Goal: Information Seeking & Learning: Learn about a topic

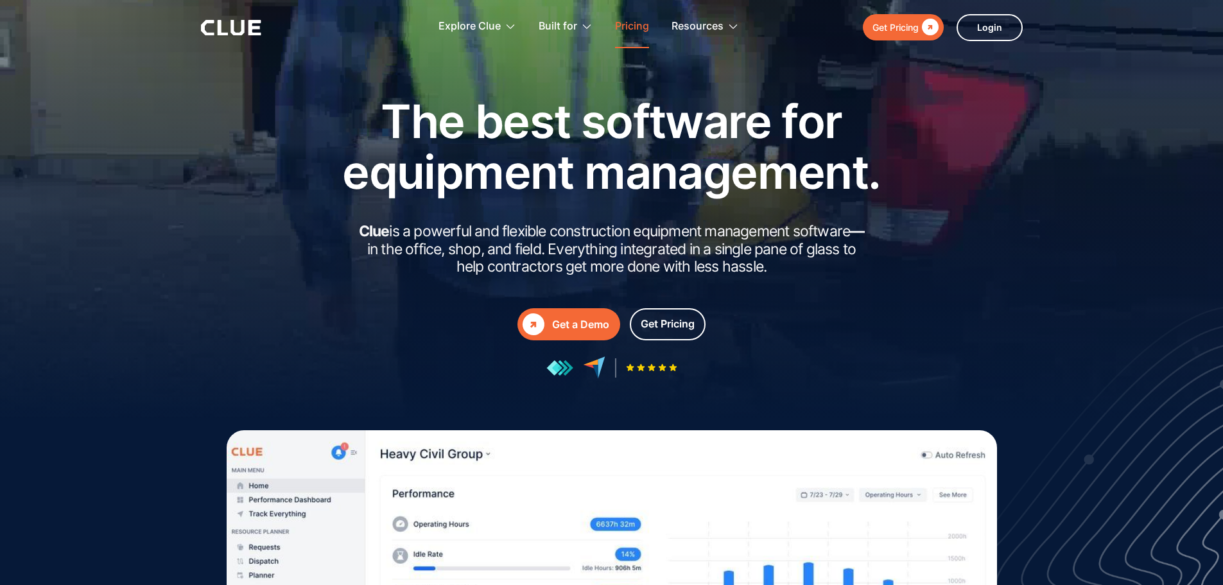
click at [631, 30] on link "Pricing" at bounding box center [632, 26] width 34 height 40
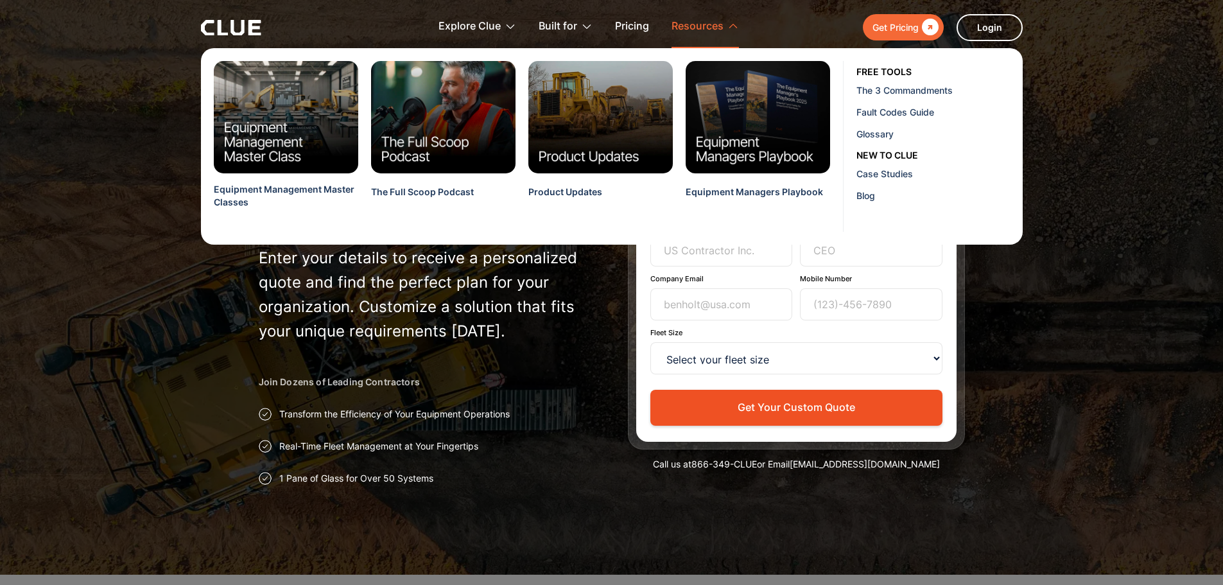
click at [689, 18] on div "Resources" at bounding box center [698, 26] width 52 height 40
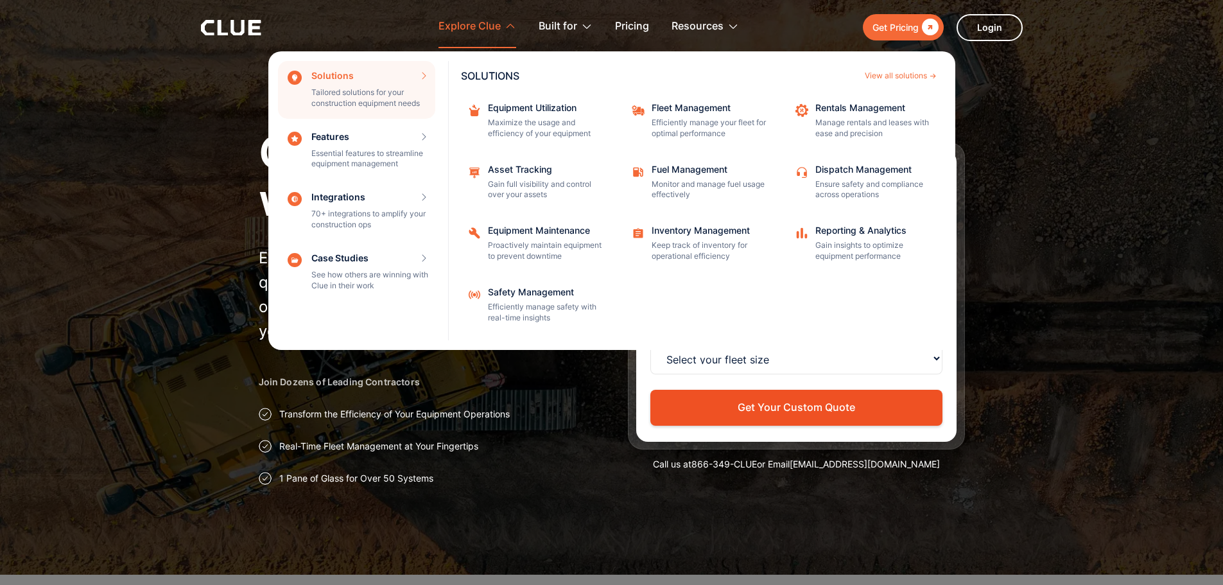
click at [441, 19] on div "Explore Clue" at bounding box center [470, 26] width 62 height 40
click at [459, 25] on div "Explore Clue" at bounding box center [470, 26] width 62 height 40
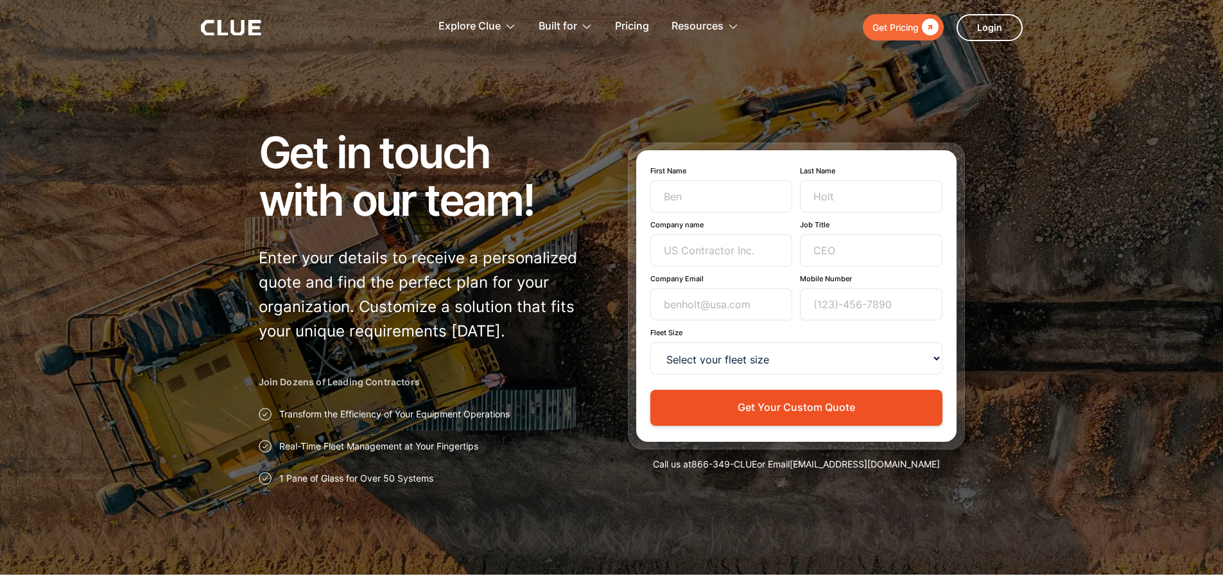
click at [282, 27] on div "Get Pricing  Explore Clue Solutions Tailored solutions for your construction e…" at bounding box center [612, 27] width 822 height 55
